Goal: Task Accomplishment & Management: Use online tool/utility

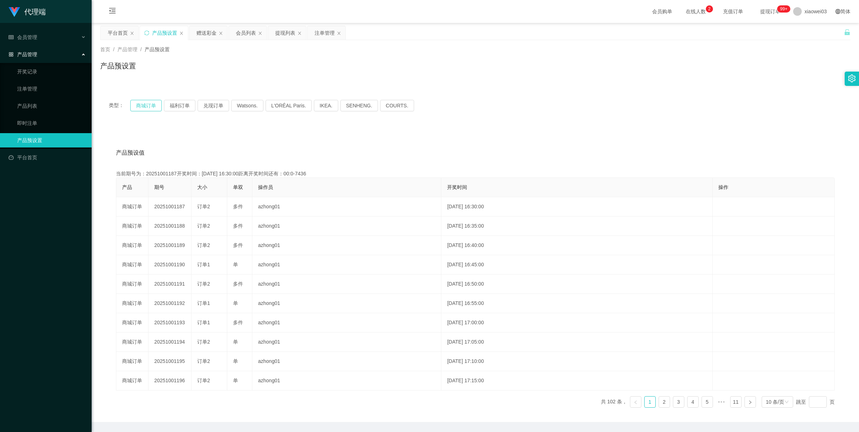
click at [151, 108] on button "商城订单" at bounding box center [145, 105] width 31 height 11
click at [151, 107] on button "商城订单" at bounding box center [145, 105] width 31 height 11
type button "k3wph"
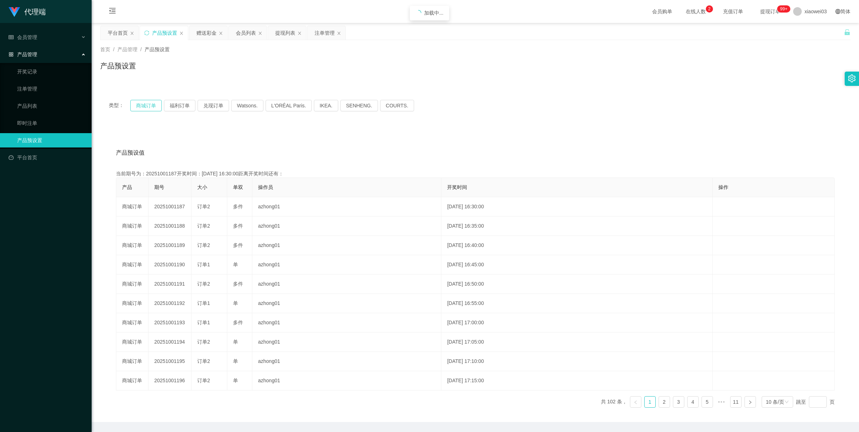
click at [151, 107] on button "商城订单" at bounding box center [145, 105] width 31 height 11
click at [145, 104] on button "商城订单" at bounding box center [145, 105] width 31 height 11
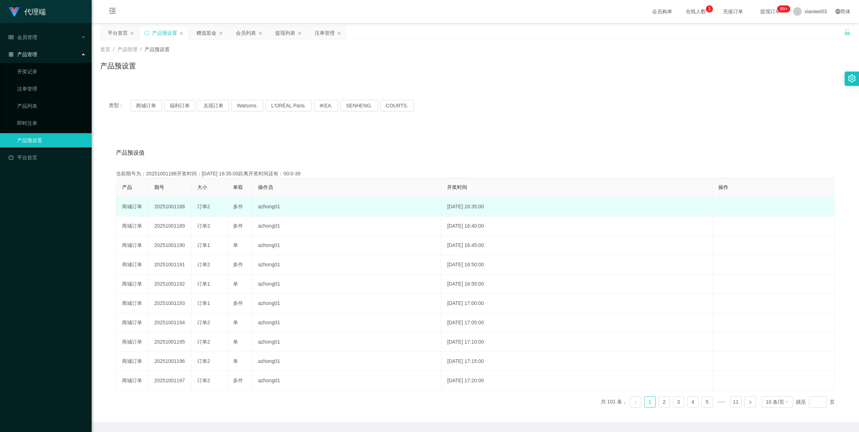
click at [174, 208] on td "20251001188" at bounding box center [170, 206] width 43 height 19
copy td "20251001188"
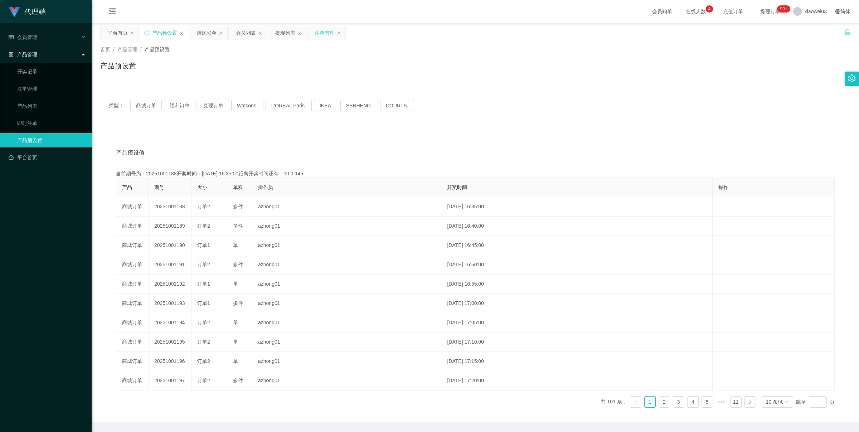
click at [318, 31] on div "注单管理" at bounding box center [325, 33] width 20 height 14
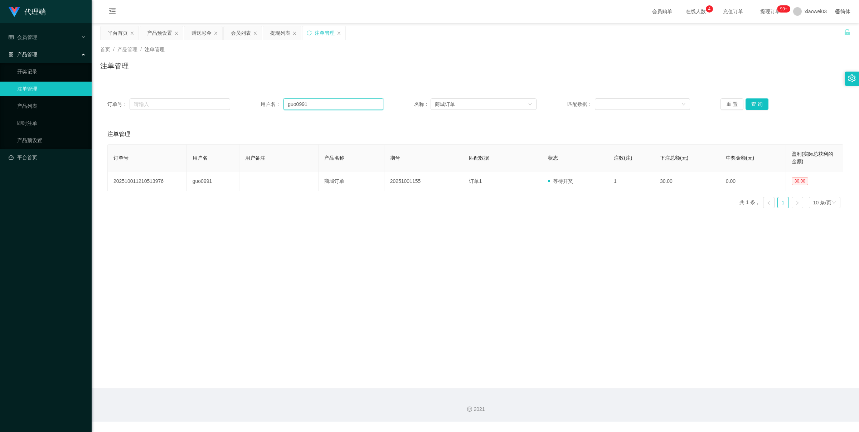
click at [307, 105] on input "guo0991" at bounding box center [333, 103] width 100 height 11
click at [760, 104] on button "查 询" at bounding box center [756, 103] width 23 height 11
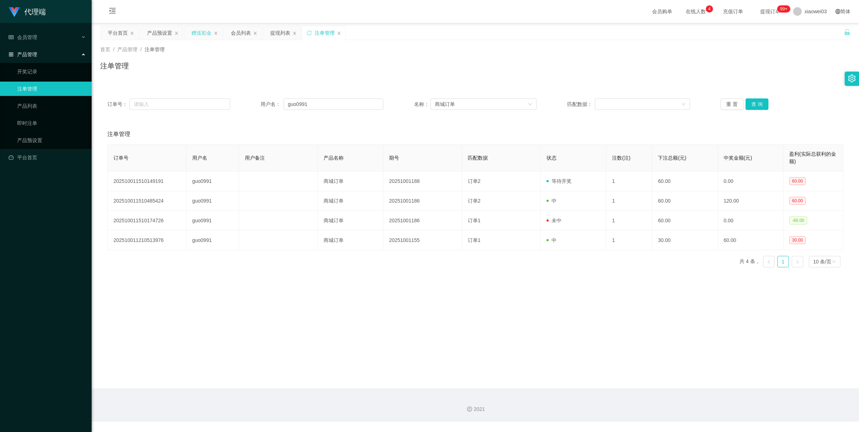
click at [193, 31] on div "赠送彩金" at bounding box center [201, 33] width 20 height 14
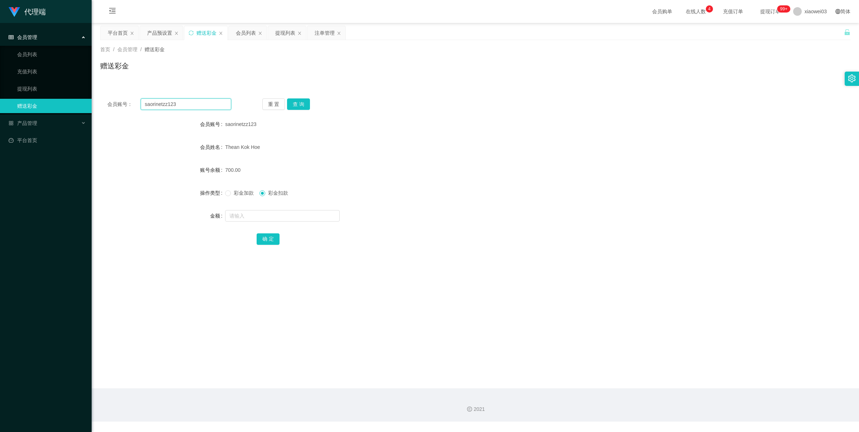
click at [180, 103] on input "saorinetzz123" at bounding box center [186, 103] width 91 height 11
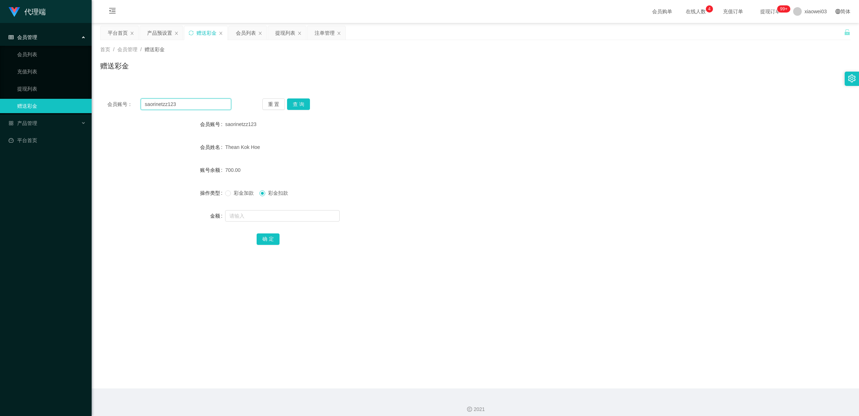
click at [185, 107] on input "saorinetzz123" at bounding box center [186, 103] width 91 height 11
paste input "guo0991"
type input "guo0991"
click at [293, 104] on button "查 询" at bounding box center [298, 103] width 23 height 11
click at [320, 33] on div "注单管理" at bounding box center [325, 33] width 20 height 14
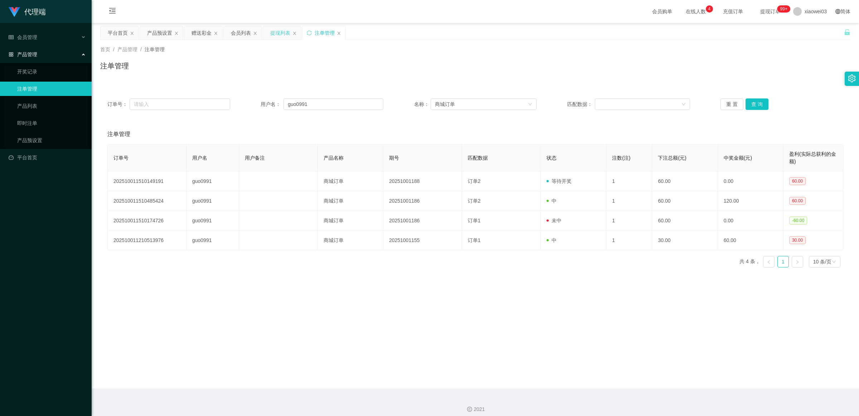
click at [277, 33] on div "提现列表" at bounding box center [280, 33] width 20 height 14
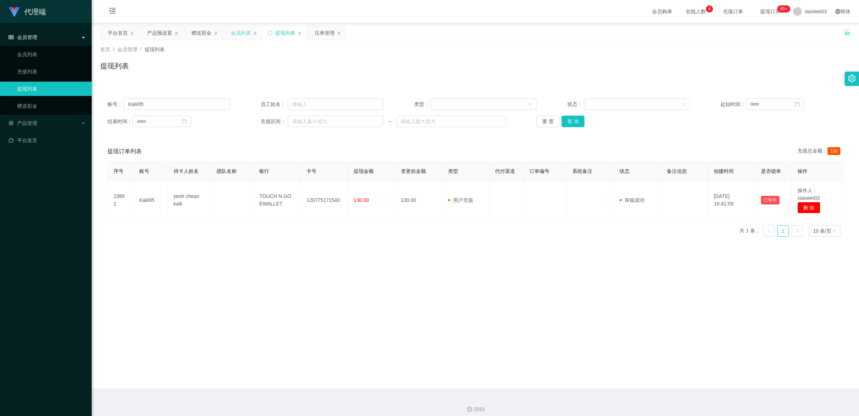
click at [240, 31] on div "会员列表" at bounding box center [241, 33] width 20 height 14
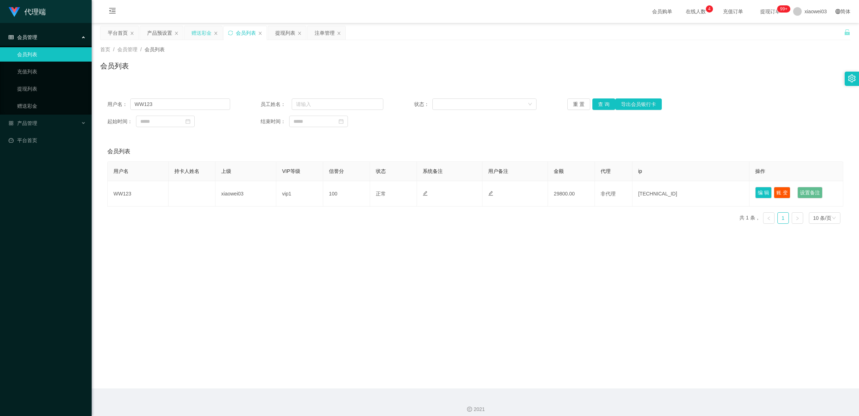
click at [200, 34] on div "赠送彩金" at bounding box center [201, 33] width 20 height 14
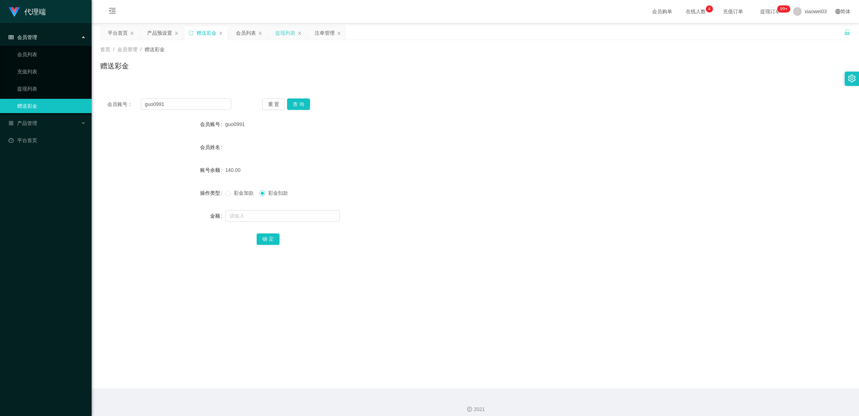
click at [287, 33] on div "提现列表" at bounding box center [285, 33] width 20 height 14
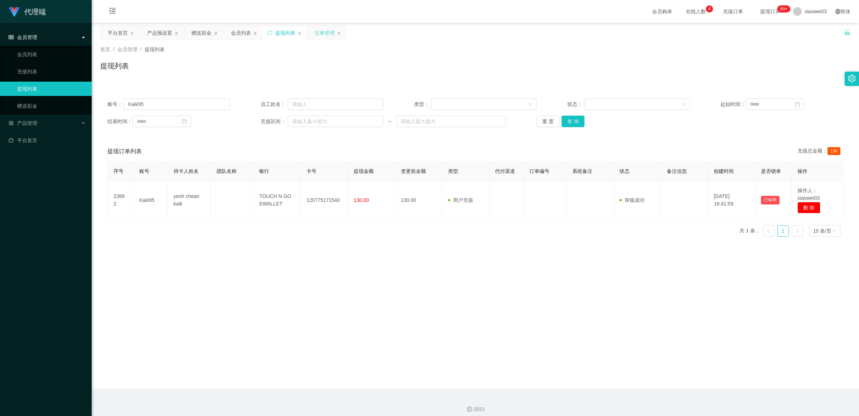
click at [321, 33] on div "注单管理" at bounding box center [325, 33] width 20 height 14
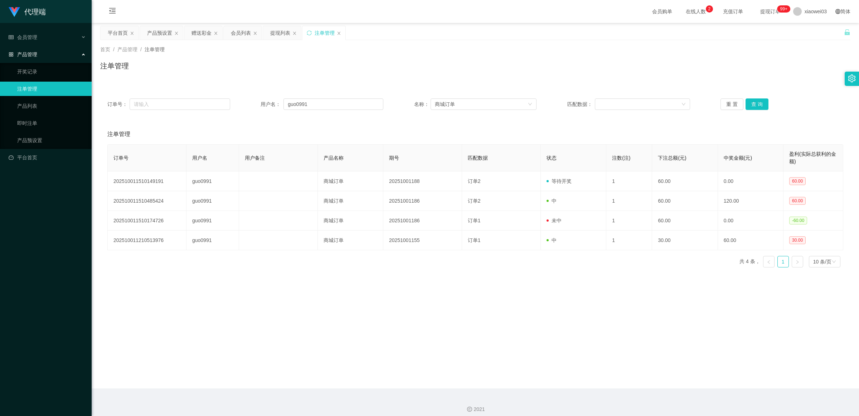
click at [249, 415] on div "2021" at bounding box center [475, 404] width 767 height 33
click at [311, 34] on icon "图标: sync" at bounding box center [309, 32] width 5 height 5
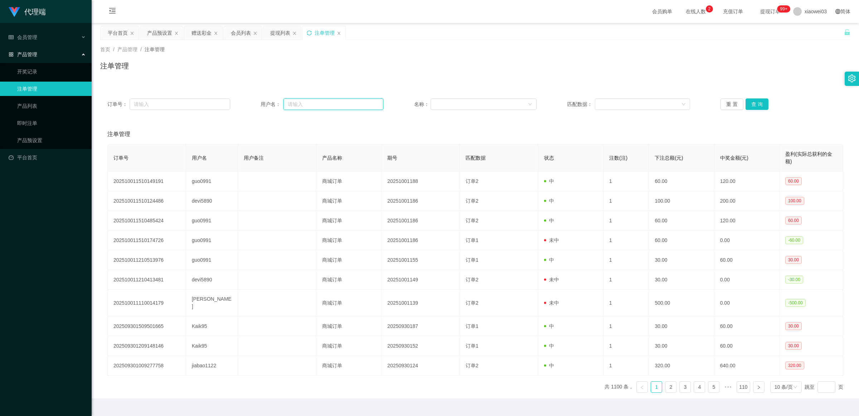
click at [310, 101] on input "text" at bounding box center [333, 103] width 100 height 11
paste input "未结算累计薪资：RM8×2+RM15×208"
type input "未结算累计薪资：RM8×2+RM15×208"
click at [204, 34] on div "赠送彩金" at bounding box center [201, 33] width 20 height 14
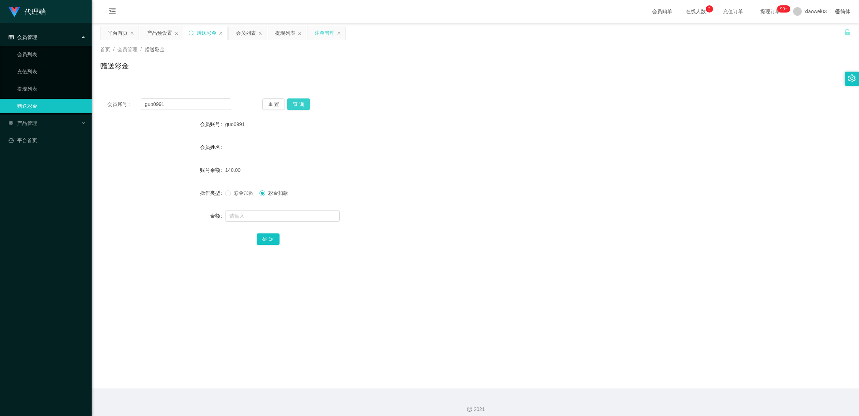
click at [303, 103] on button "查 询" at bounding box center [298, 103] width 23 height 11
click at [203, 108] on input "guo0991" at bounding box center [186, 103] width 91 height 11
click at [330, 31] on div "注单管理" at bounding box center [325, 33] width 20 height 14
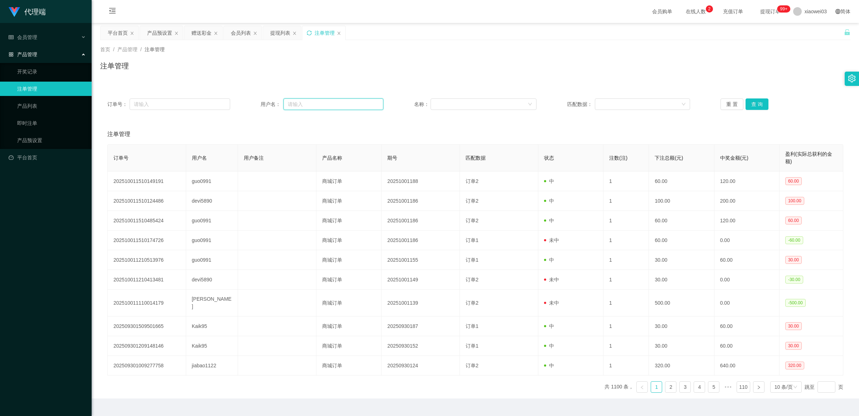
click at [306, 101] on input "text" at bounding box center [333, 103] width 100 height 11
paste input "guo0991"
type input "guo0991"
click at [759, 104] on button "查 询" at bounding box center [756, 103] width 23 height 11
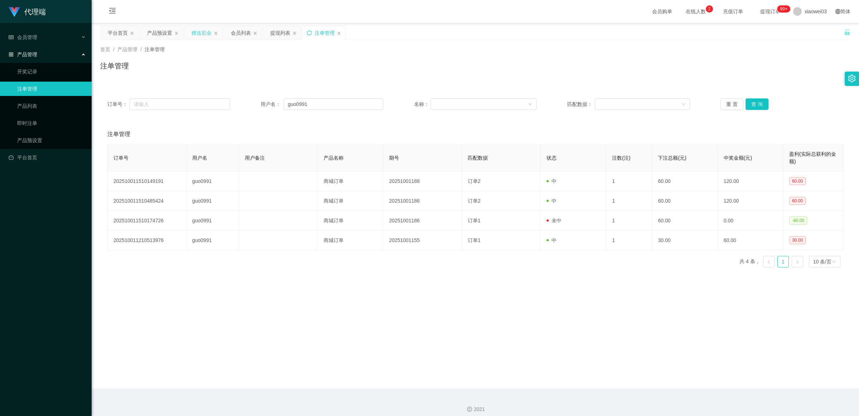
drag, startPoint x: 199, startPoint y: 34, endPoint x: 198, endPoint y: 38, distance: 4.2
click at [199, 34] on div "赠送彩金" at bounding box center [201, 33] width 20 height 14
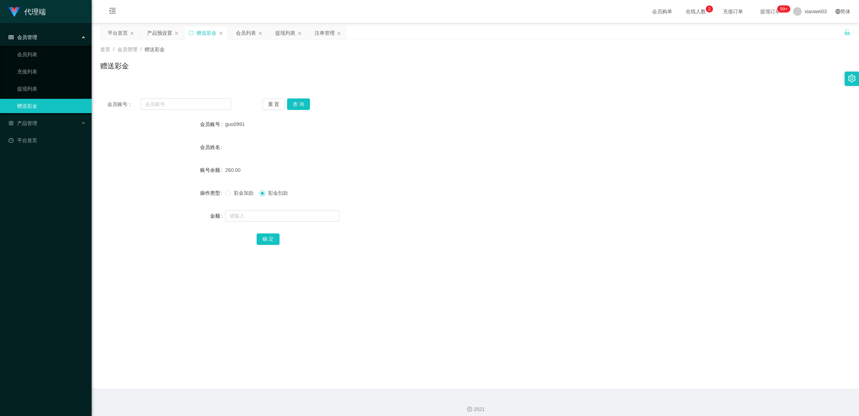
click at [205, 97] on div "会员账号： 重 置 查 询 会员账号 guo0991 会员姓名 账号余额 260.00 操作类型 彩金加款 彩金扣款 金额 确 定" at bounding box center [475, 176] width 750 height 170
click at [204, 104] on input "text" at bounding box center [186, 103] width 91 height 11
paste input "devi5890"
type input "devi5890"
click at [305, 107] on button "查 询" at bounding box center [298, 103] width 23 height 11
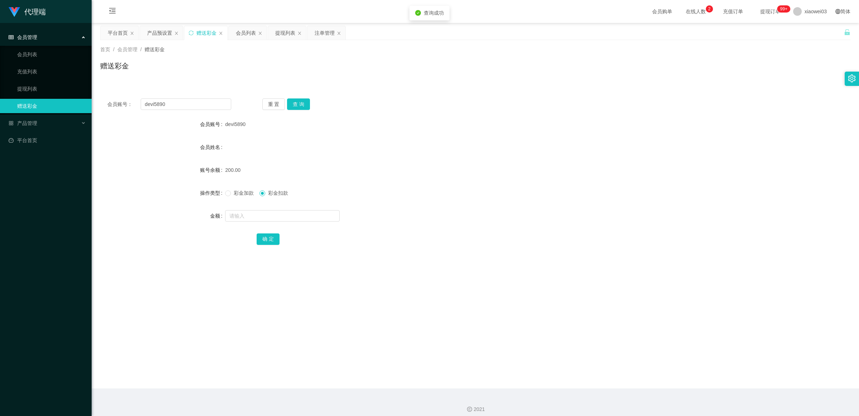
click at [251, 208] on form "会员账号 devi5890 会员姓名 账号余额 200.00 操作类型 彩金加款 彩金扣款 金额 确 定" at bounding box center [475, 181] width 750 height 129
click at [251, 212] on input "text" at bounding box center [282, 215] width 115 height 11
type input "70"
drag, startPoint x: 262, startPoint y: 235, endPoint x: 261, endPoint y: 253, distance: 17.9
click at [262, 235] on button "确 定" at bounding box center [268, 238] width 23 height 11
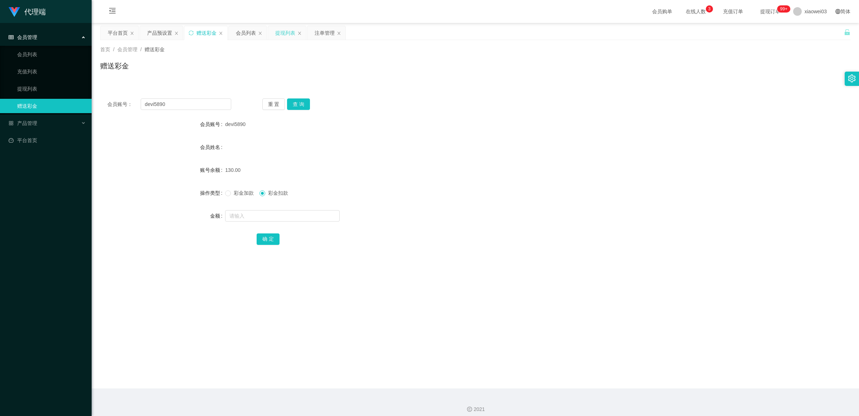
click at [279, 33] on div "提现列表" at bounding box center [285, 33] width 20 height 14
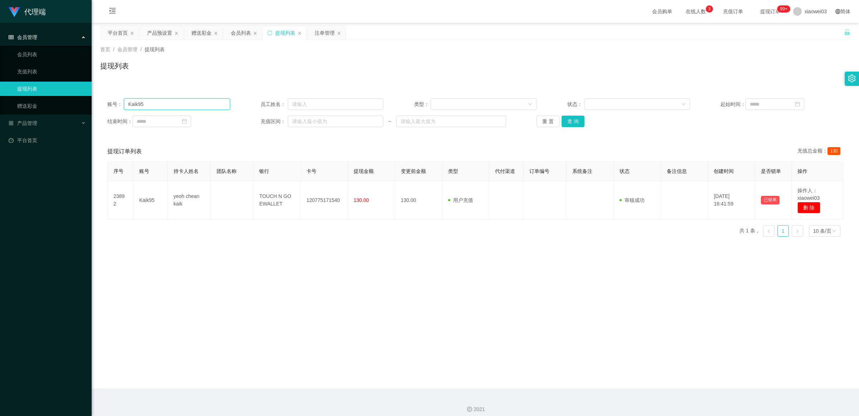
click at [193, 107] on input "Kaik95" at bounding box center [177, 103] width 106 height 11
paste input "guo0991"
click at [565, 121] on button "查 询" at bounding box center [572, 121] width 23 height 11
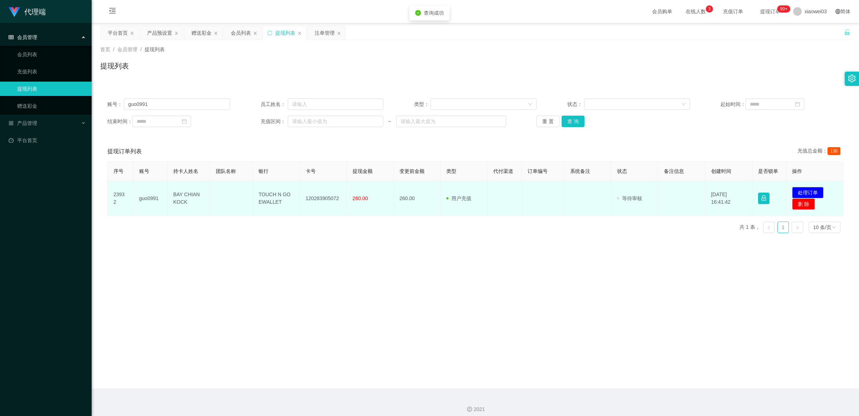
click at [274, 194] on td "TOUCH N GO EWALLET" at bounding box center [276, 198] width 47 height 35
drag, startPoint x: 258, startPoint y: 193, endPoint x: 339, endPoint y: 205, distance: 81.7
click at [339, 205] on tr "23932 guo0991 BAY CHIAN KOCK TOUCH N GO EWALLET 120283905072 260.00 260.00 用户充值…" at bounding box center [475, 198] width 735 height 35
copy tr "TOUCH N GO EWALLET 120283905072"
click at [578, 200] on td at bounding box center [587, 198] width 47 height 35
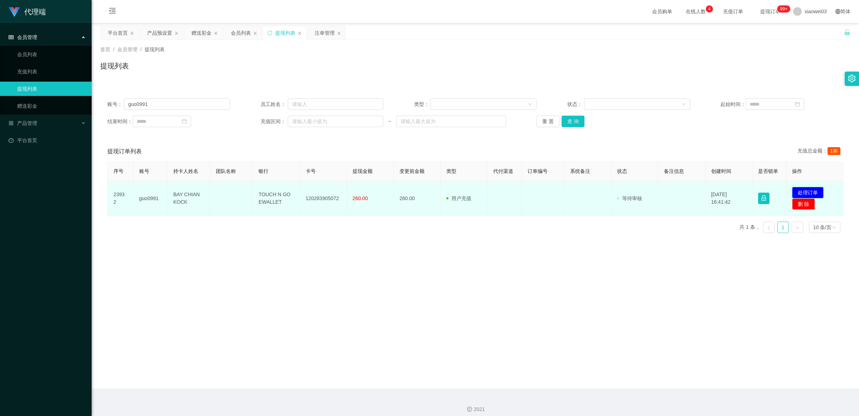
click at [816, 190] on button "处理订单" at bounding box center [807, 192] width 31 height 11
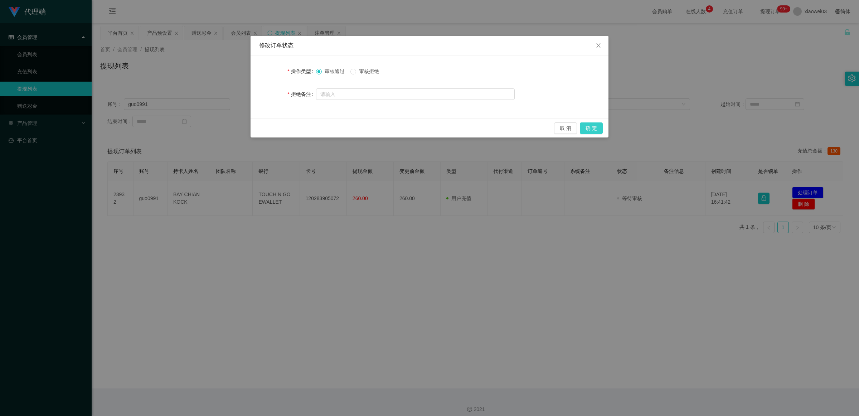
click at [588, 130] on button "确 定" at bounding box center [591, 127] width 23 height 11
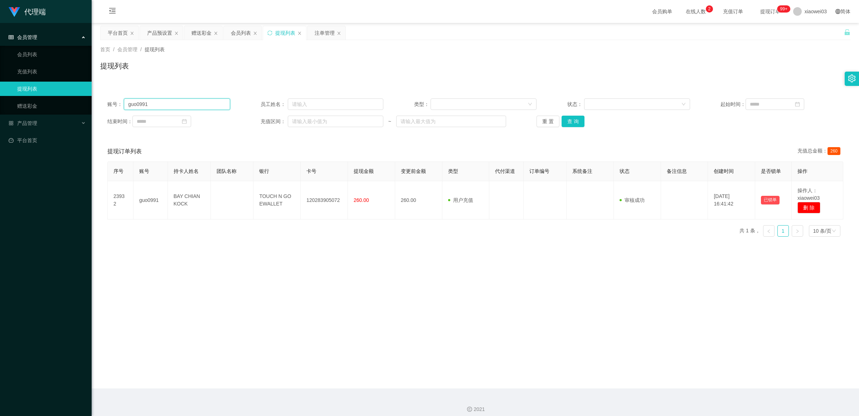
click at [200, 104] on input "guo0991" at bounding box center [177, 103] width 106 height 11
paste input "devi5890"
type input "devi5890"
click at [573, 116] on button "查 询" at bounding box center [572, 121] width 23 height 11
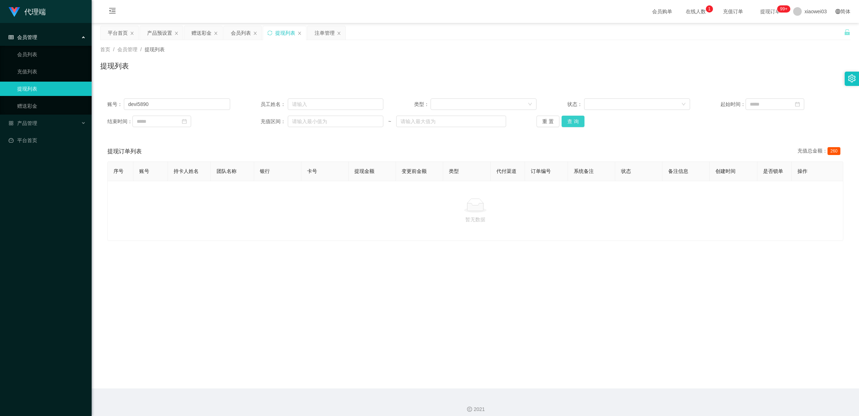
click at [566, 126] on button "查 询" at bounding box center [572, 121] width 23 height 11
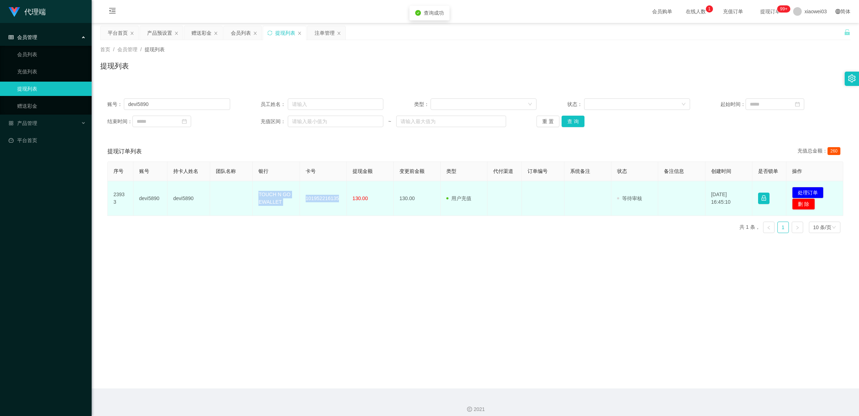
drag, startPoint x: 256, startPoint y: 193, endPoint x: 343, endPoint y: 201, distance: 87.0
click at [343, 201] on tr "23933 devi5890 devi5890 TOUCH N GO EWALLET 101952216135 130.00 130.00 用户充值 人工扣款…" at bounding box center [475, 198] width 735 height 35
copy tr "TOUCH N GO EWALLET 101952216135"
click at [797, 189] on button "处理订单" at bounding box center [807, 192] width 31 height 11
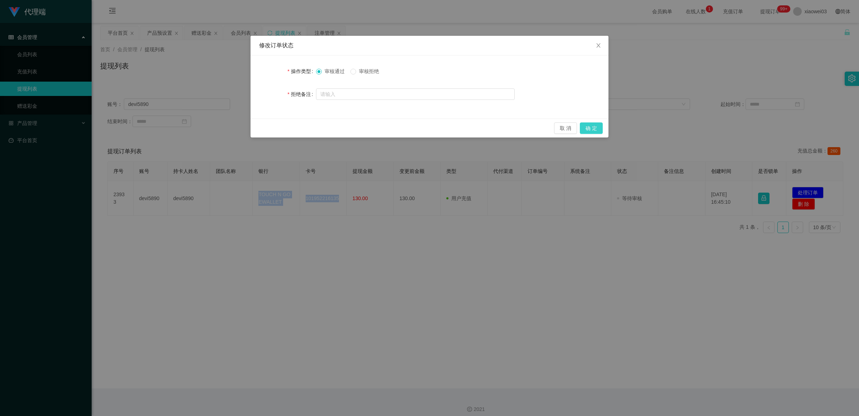
click at [590, 130] on button "确 定" at bounding box center [591, 127] width 23 height 11
